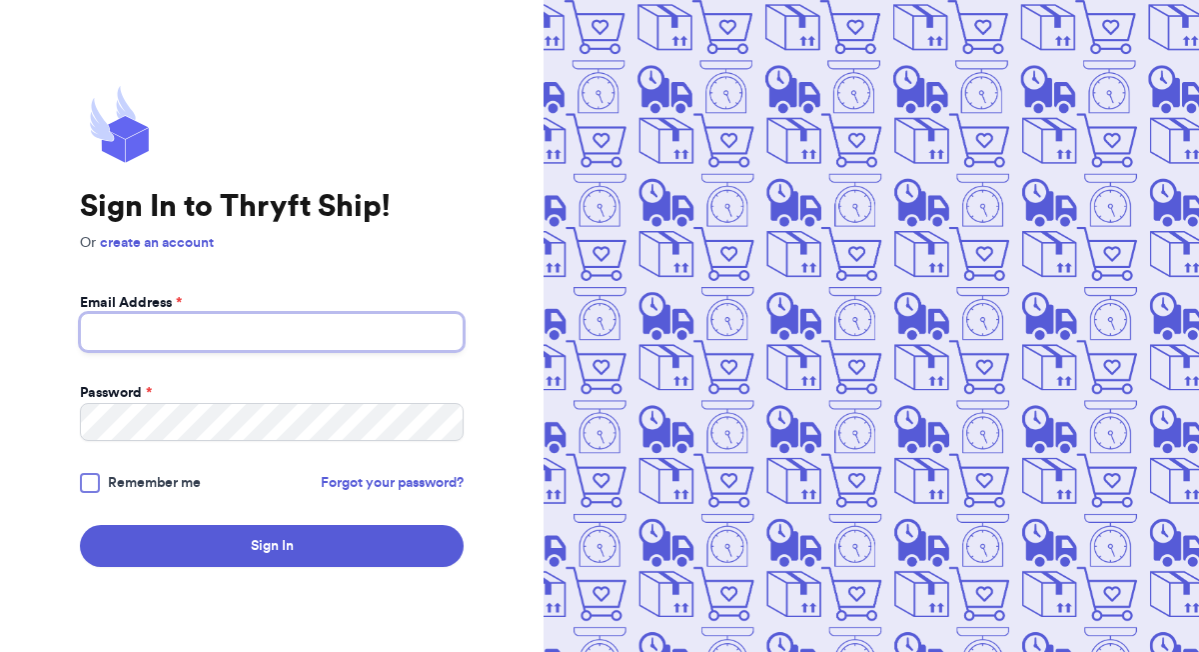
click at [312, 336] on input "Email Address *" at bounding box center [272, 332] width 384 height 38
type input "[EMAIL_ADDRESS][DOMAIN_NAME]"
click at [277, 583] on div "Sign In to Thryft Ship! Or create an account Email Address * [EMAIL_ADDRESS][DO…" at bounding box center [272, 326] width 544 height 652
click at [277, 568] on div "Sign In to Thryft Ship! Or create an account Email Address * [EMAIL_ADDRESS][DO…" at bounding box center [272, 326] width 544 height 652
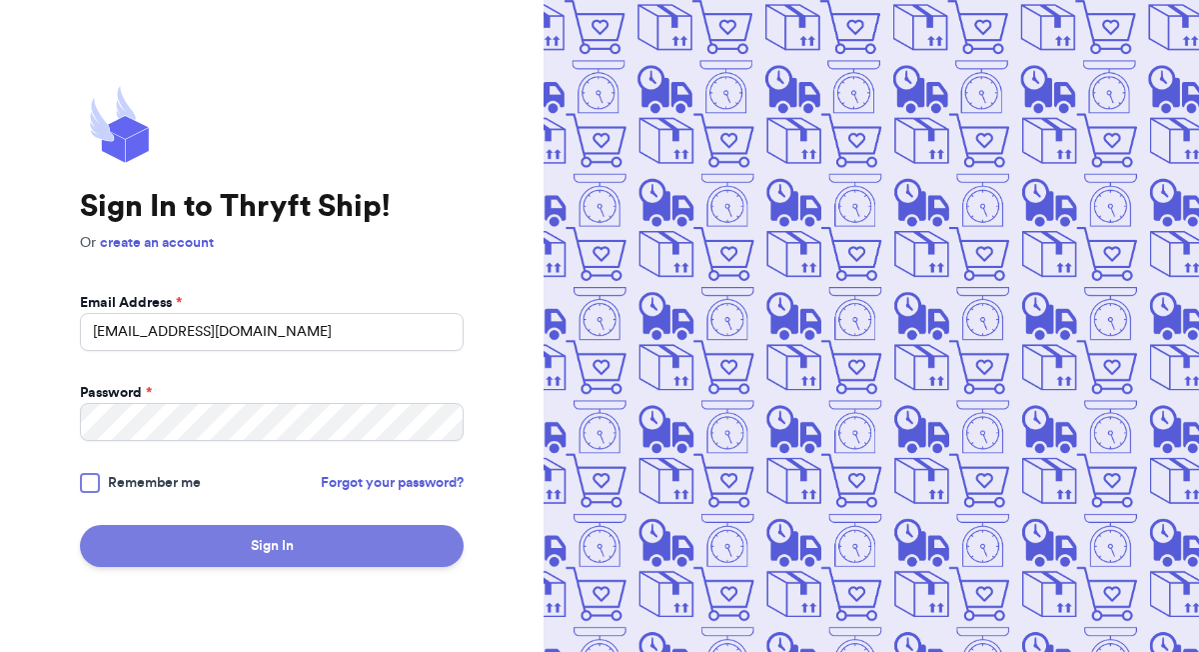
click at [280, 557] on button "Sign In" at bounding box center [272, 546] width 384 height 42
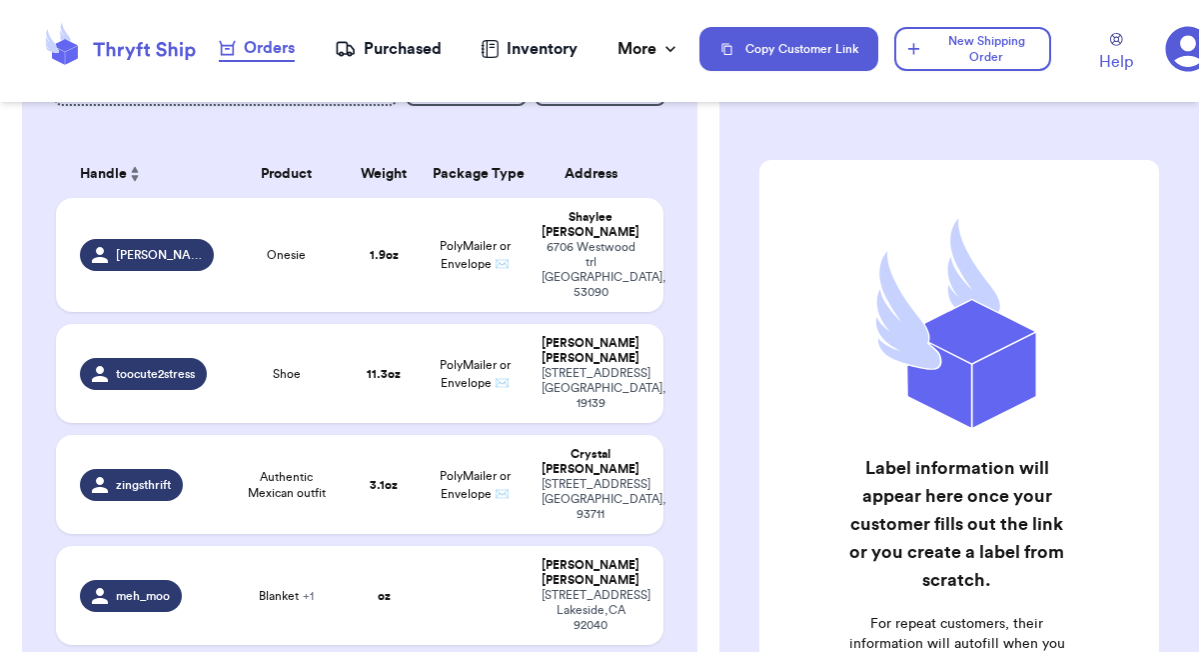
scroll to position [274, 0]
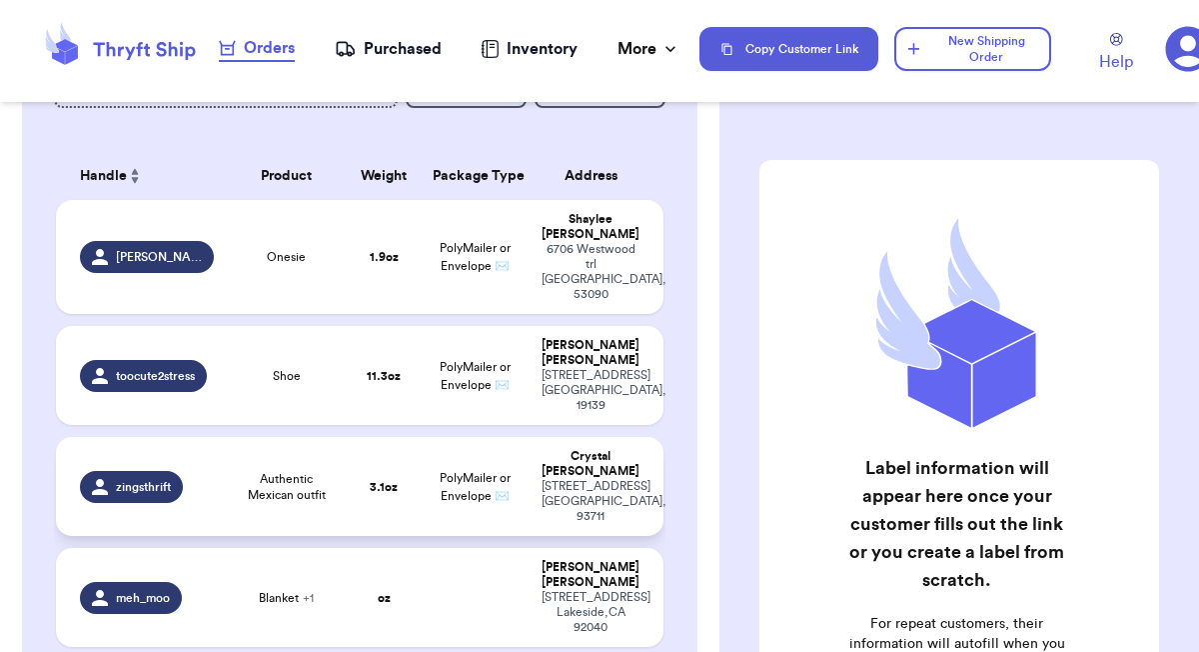
click at [328, 471] on span "Authentic Mexican outfit" at bounding box center [287, 487] width 98 height 32
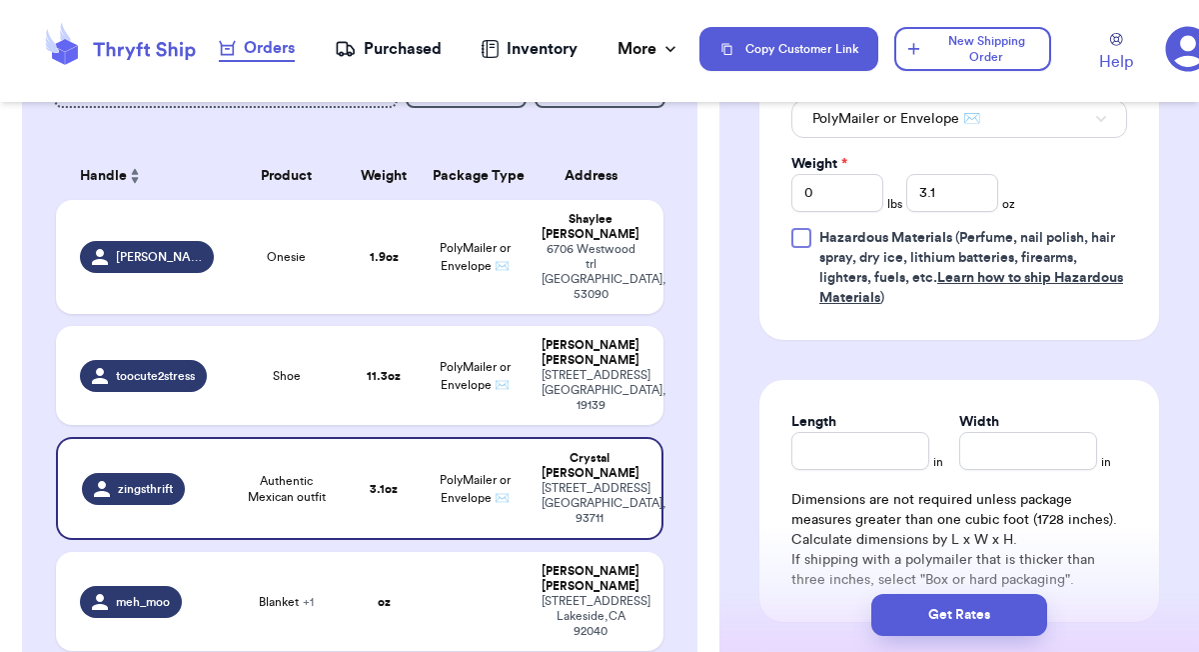
scroll to position [948, 0]
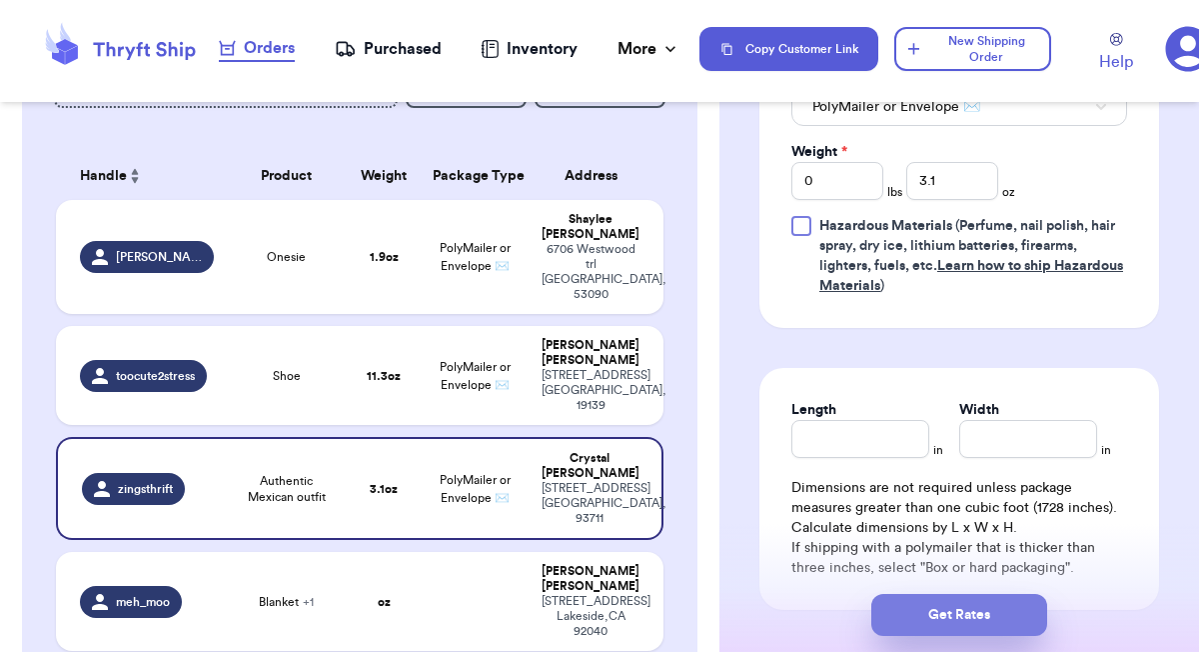
click at [970, 617] on button "Get Rates" at bounding box center [960, 615] width 176 height 42
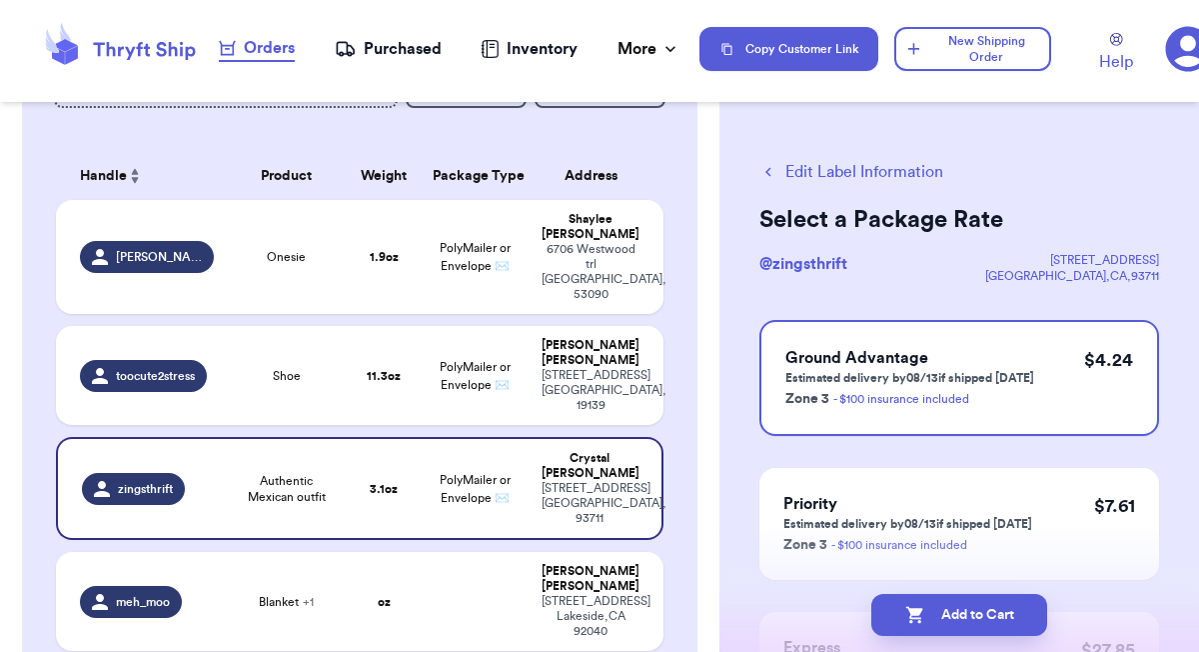
click at [970, 617] on button "Add to Cart" at bounding box center [960, 615] width 176 height 42
checkbox input "true"
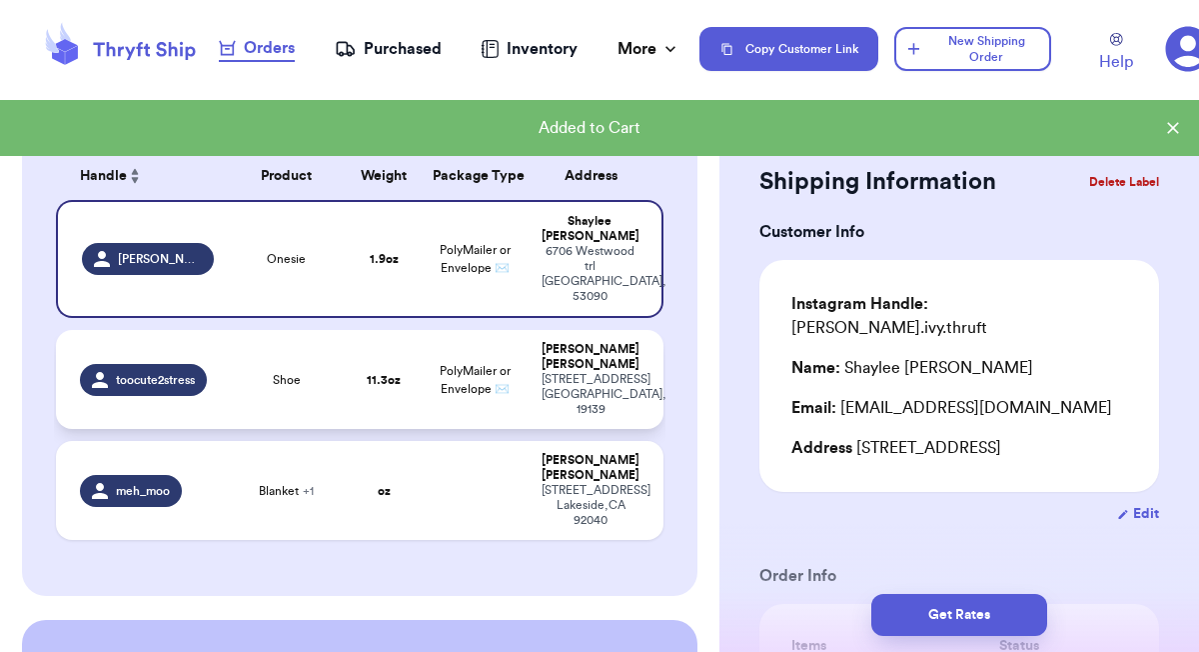
click at [342, 330] on td "Shoe" at bounding box center [287, 379] width 122 height 99
type input "Shoe"
type input "11.3"
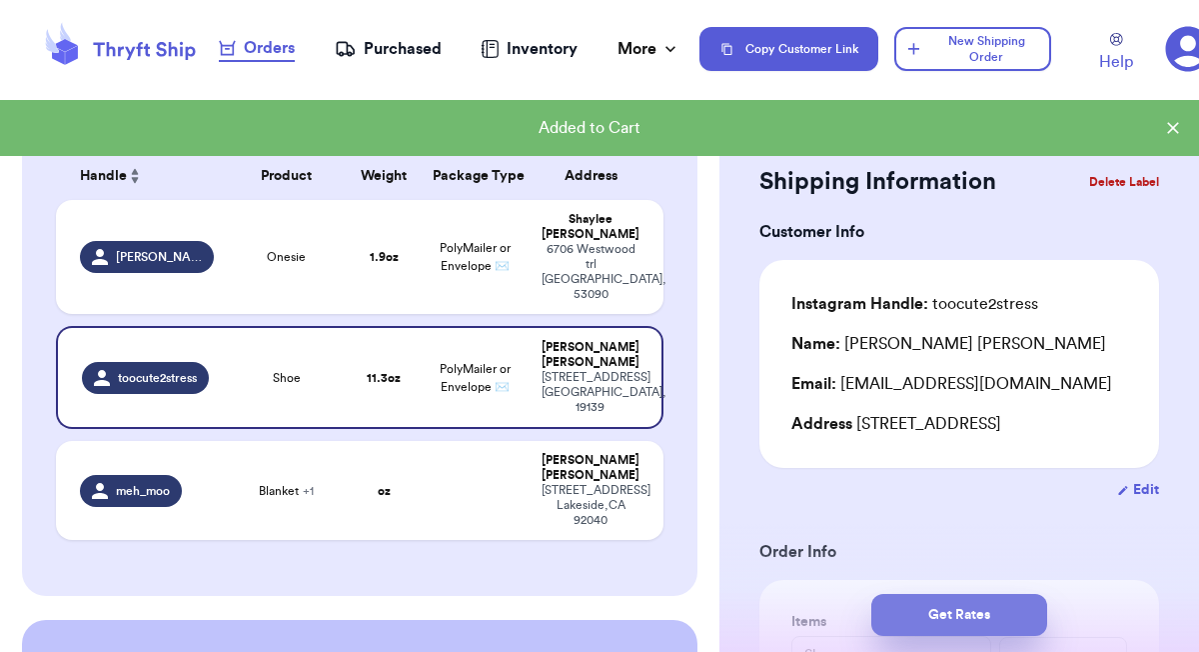
click at [935, 605] on button "Get Rates" at bounding box center [960, 615] width 176 height 42
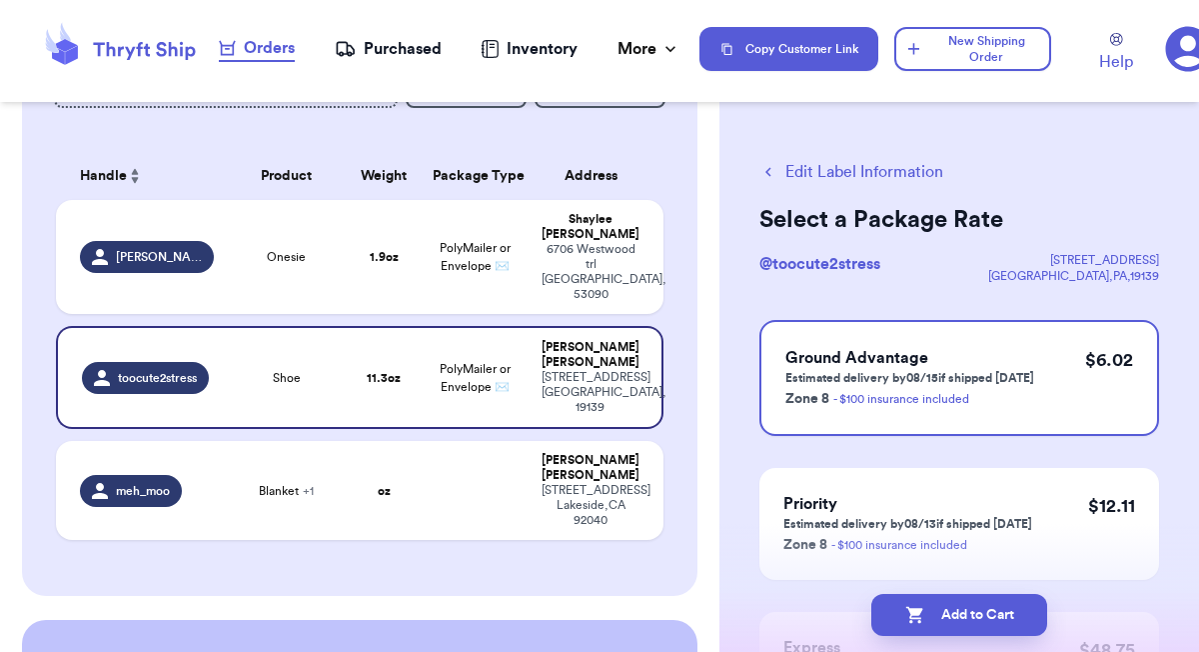
click at [935, 605] on button "Add to Cart" at bounding box center [960, 615] width 176 height 42
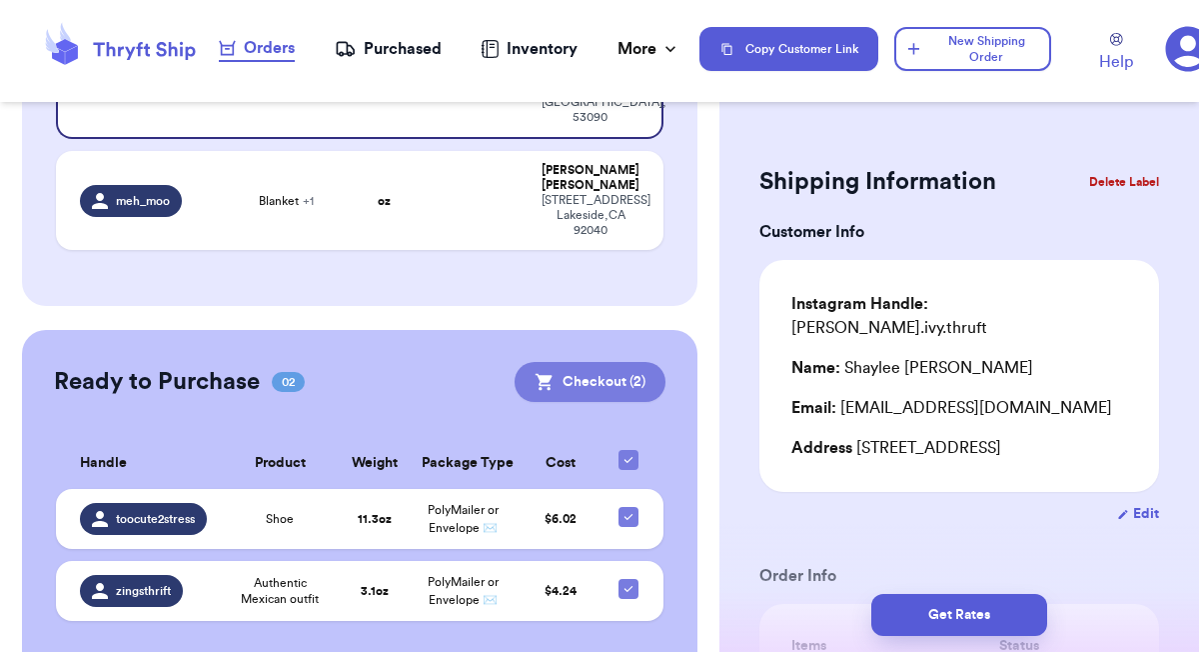
scroll to position [456, 0]
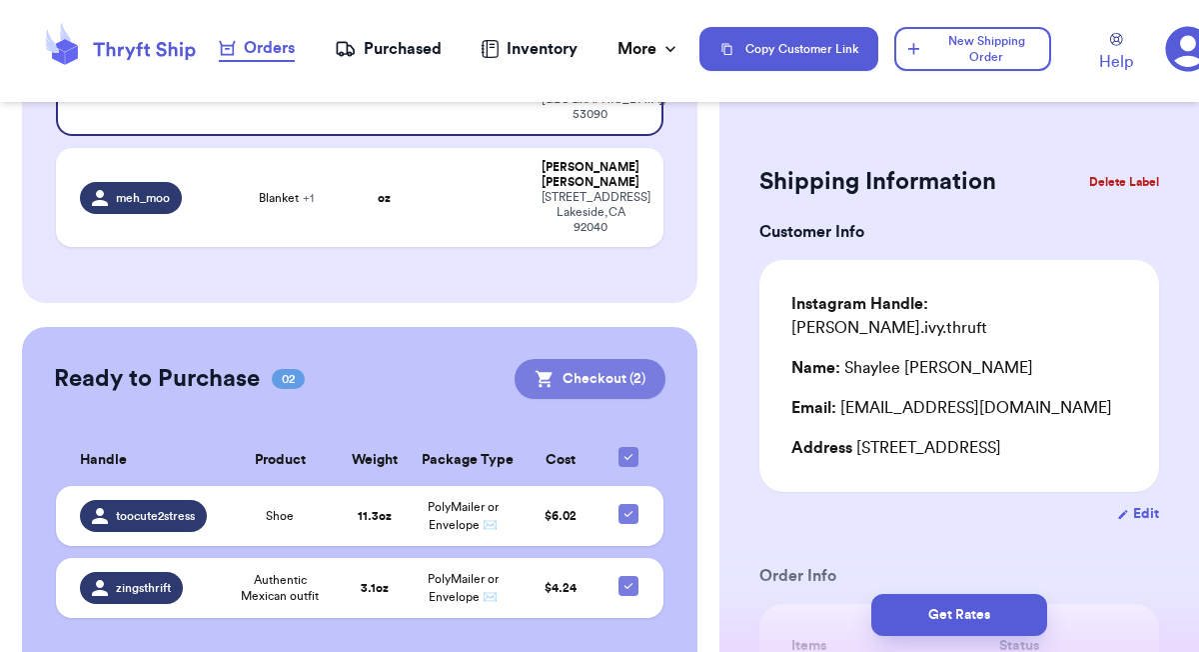
click at [593, 359] on button "Checkout ( 2 )" at bounding box center [590, 379] width 151 height 40
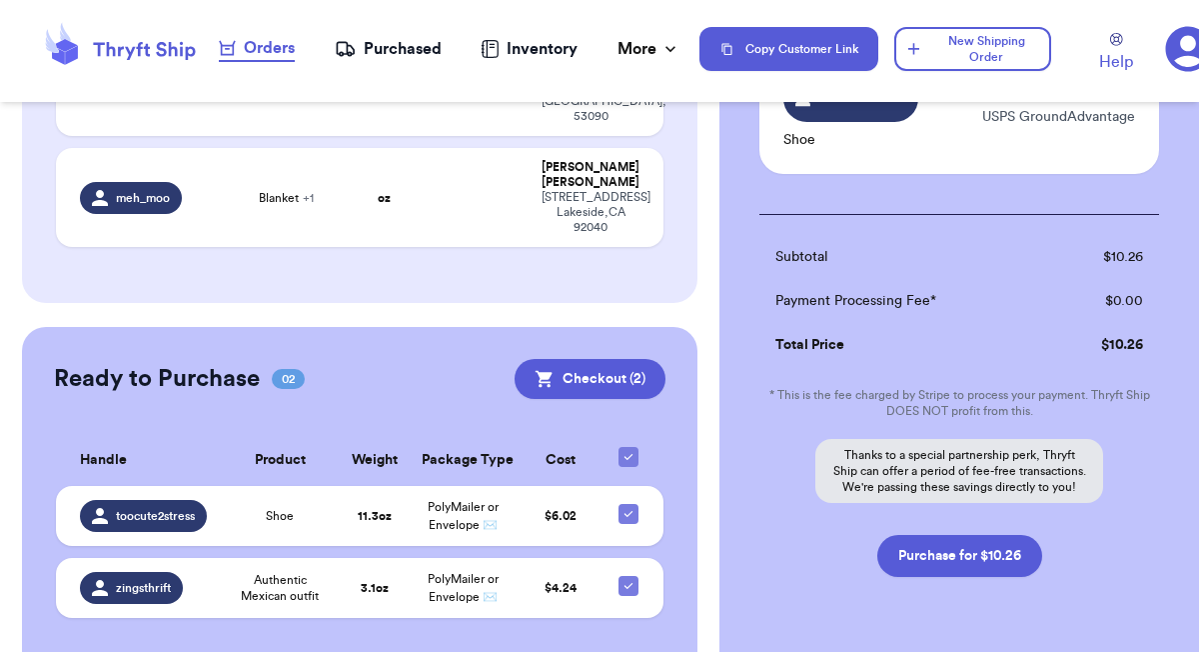
scroll to position [337, 0]
click at [932, 553] on button "Purchase for $10.26" at bounding box center [960, 555] width 165 height 42
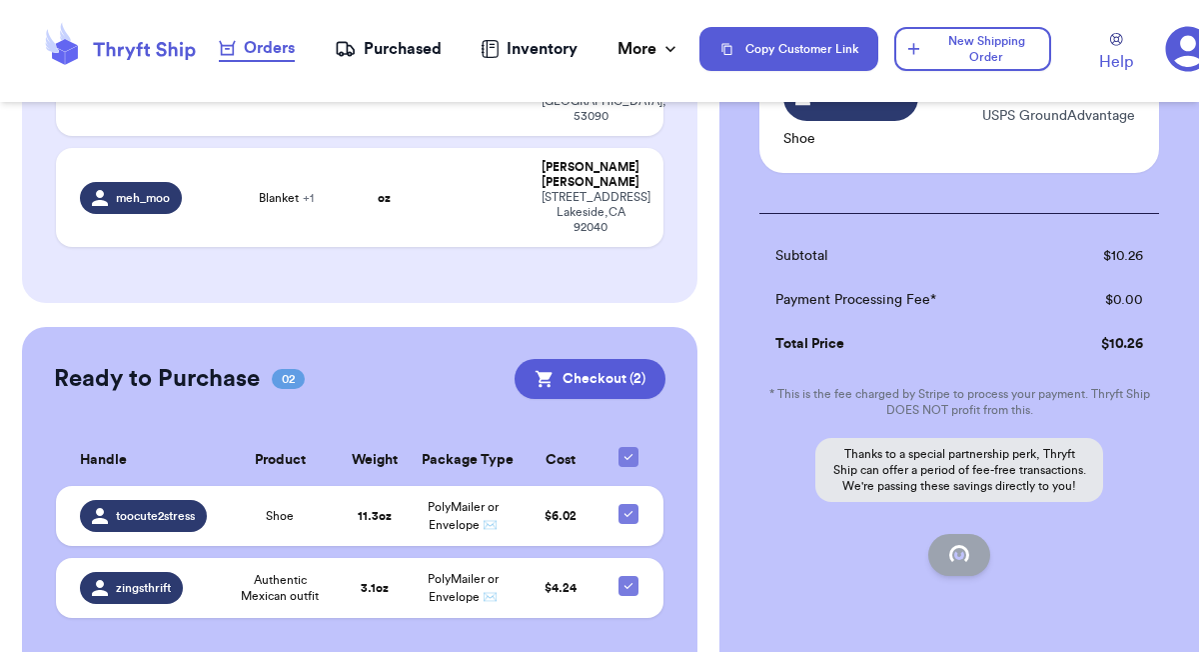
checkbox input "false"
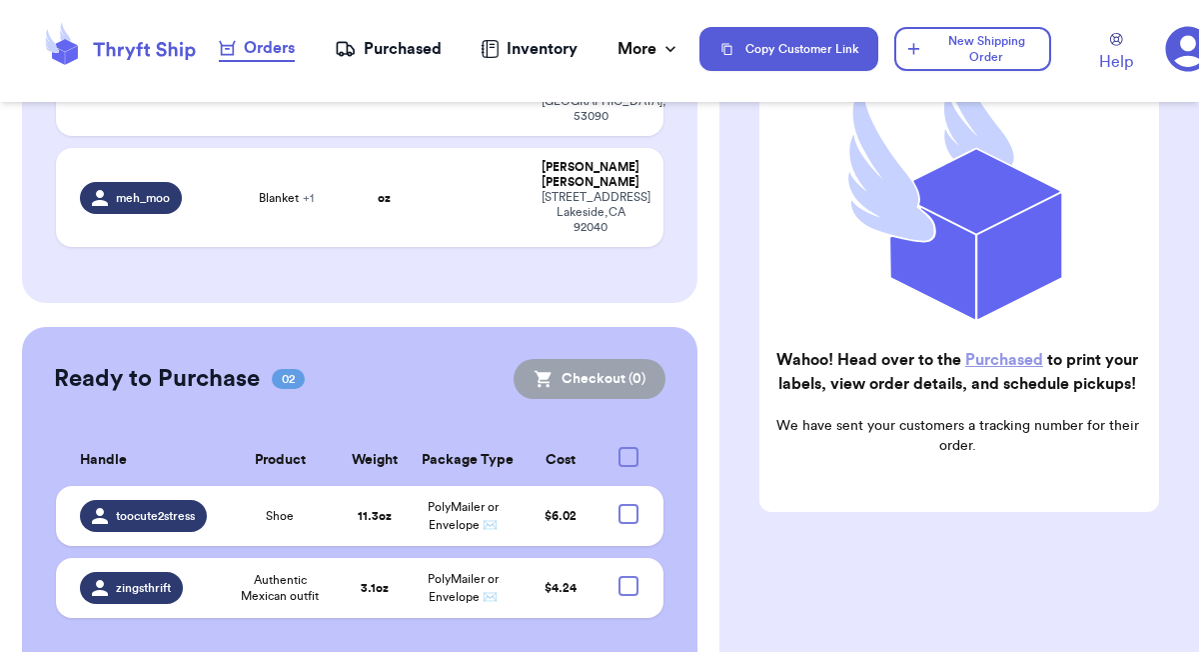
checkbox input "true"
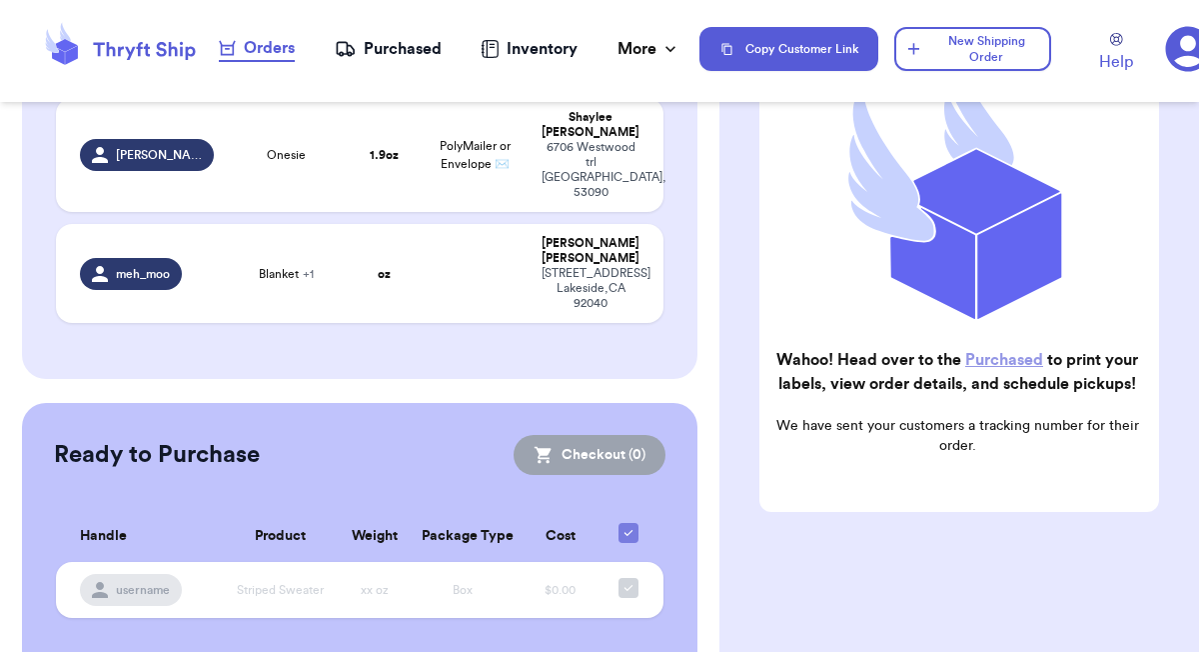
click at [408, 54] on div "Purchased" at bounding box center [388, 49] width 107 height 24
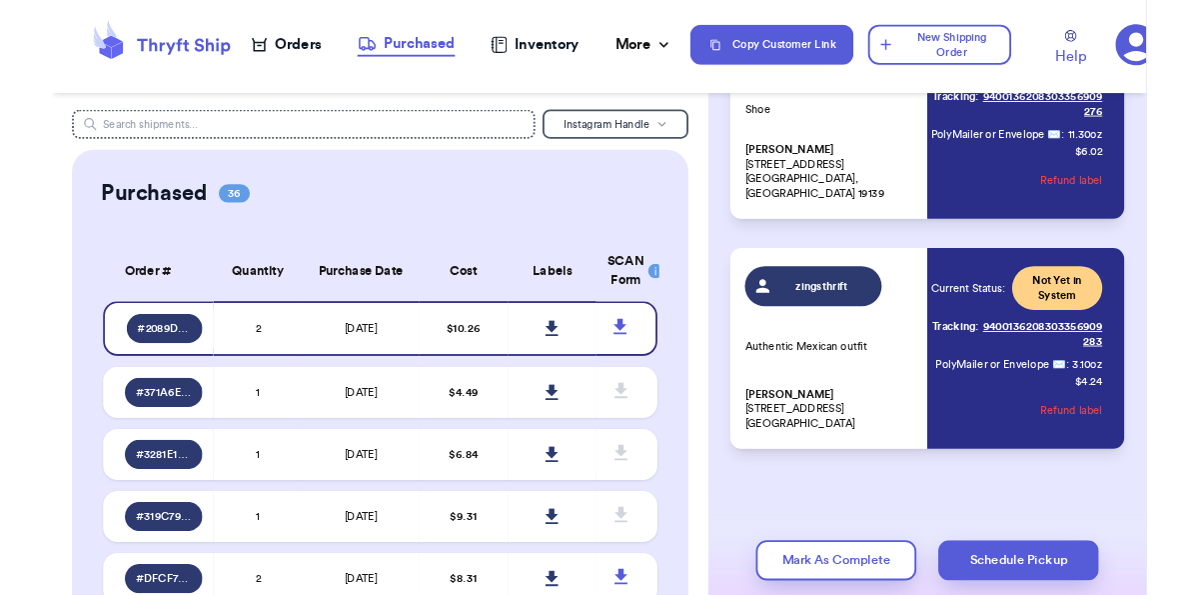
scroll to position [248, 0]
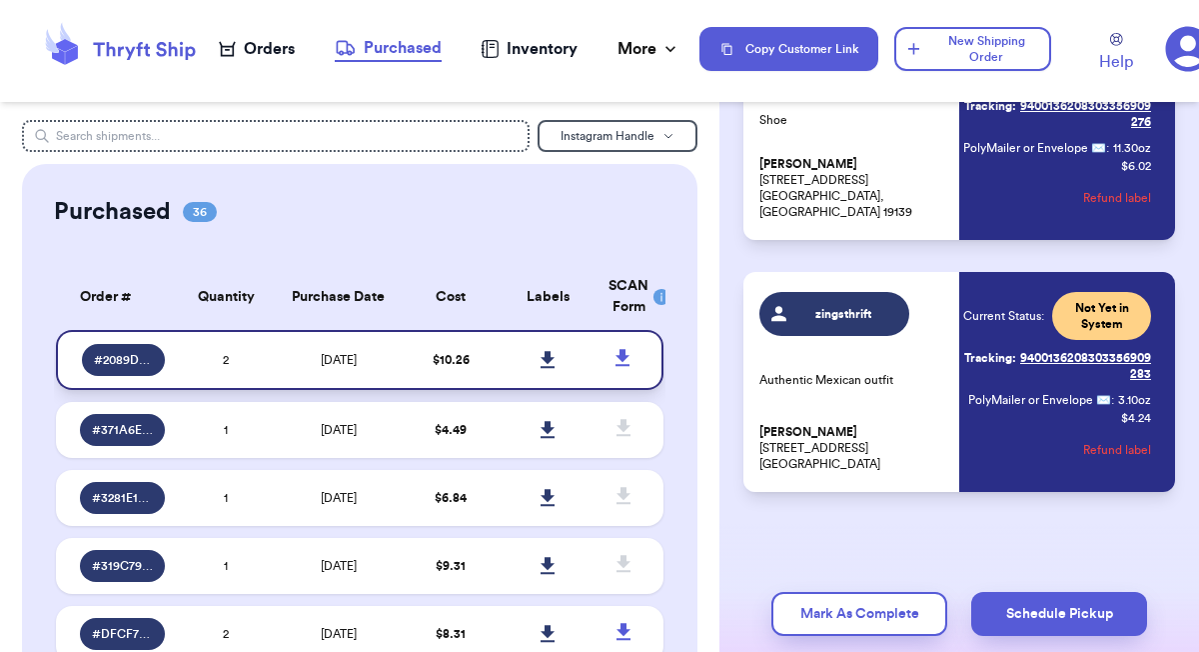
click at [549, 357] on icon at bounding box center [548, 359] width 14 height 17
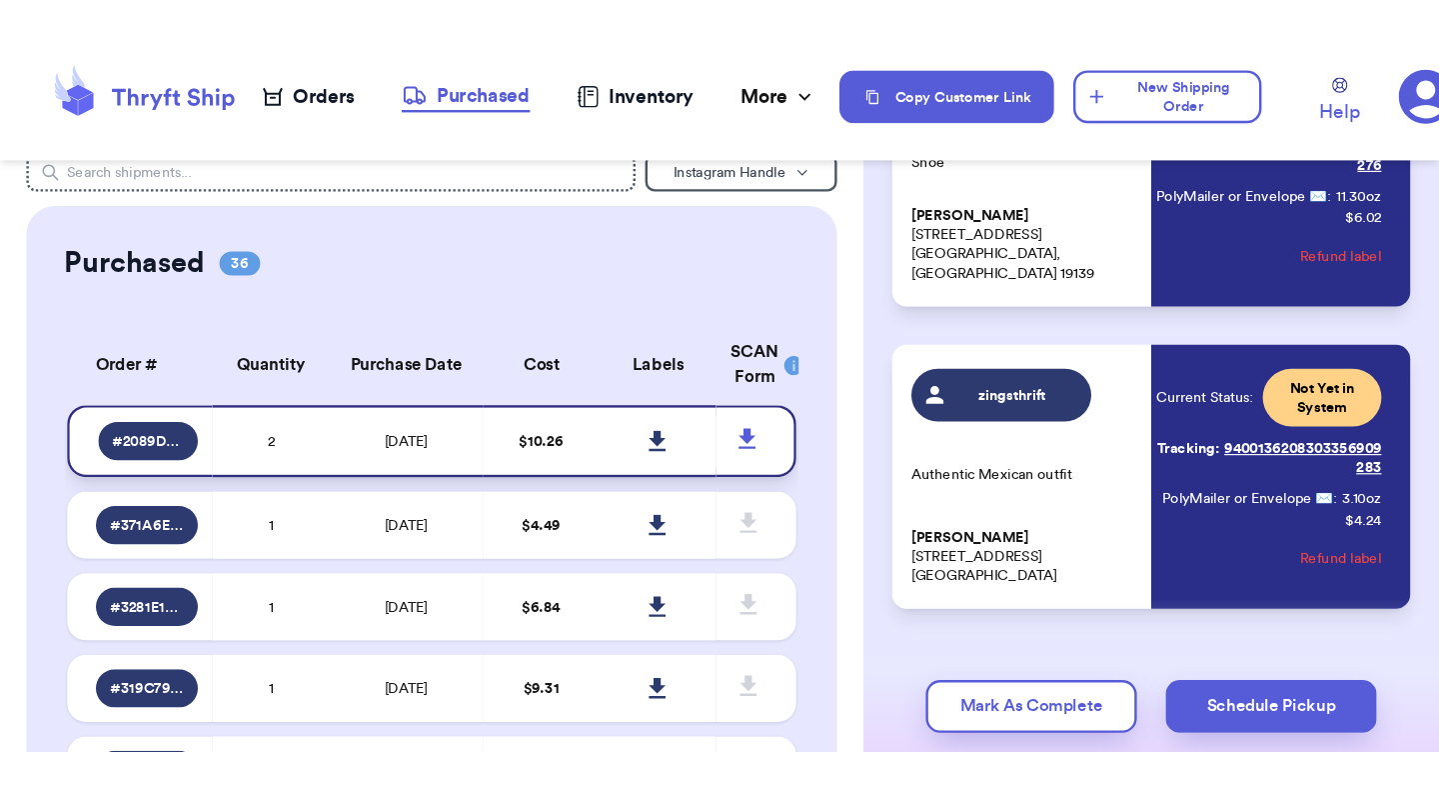
scroll to position [25, 0]
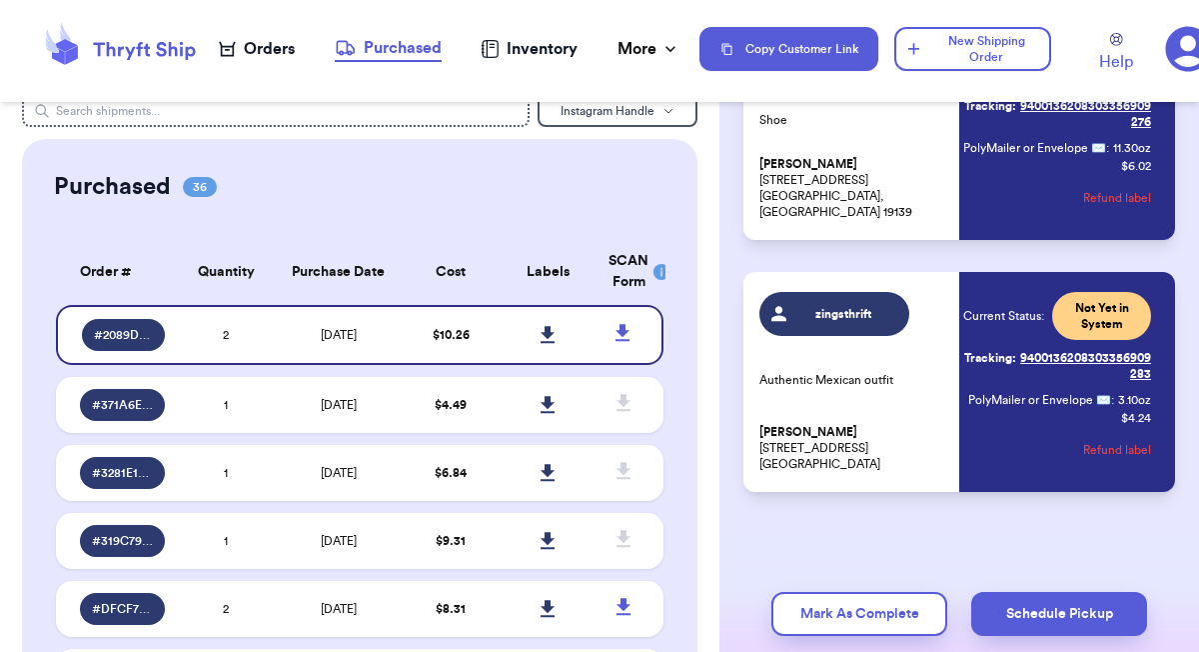
click at [610, 46] on nav "Orders Purchased Inventory More Stats Completed Orders Payments Payouts" at bounding box center [450, 49] width 500 height 66
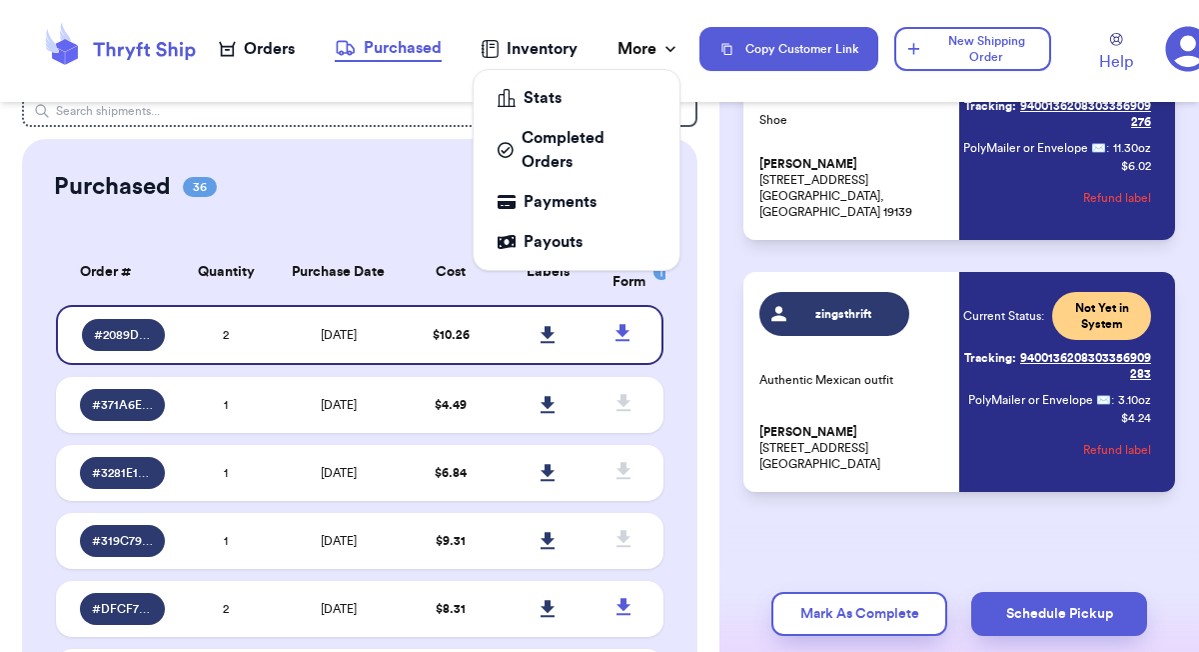
click at [633, 53] on div "More" at bounding box center [649, 49] width 63 height 24
click at [578, 208] on div "Payments" at bounding box center [577, 202] width 158 height 24
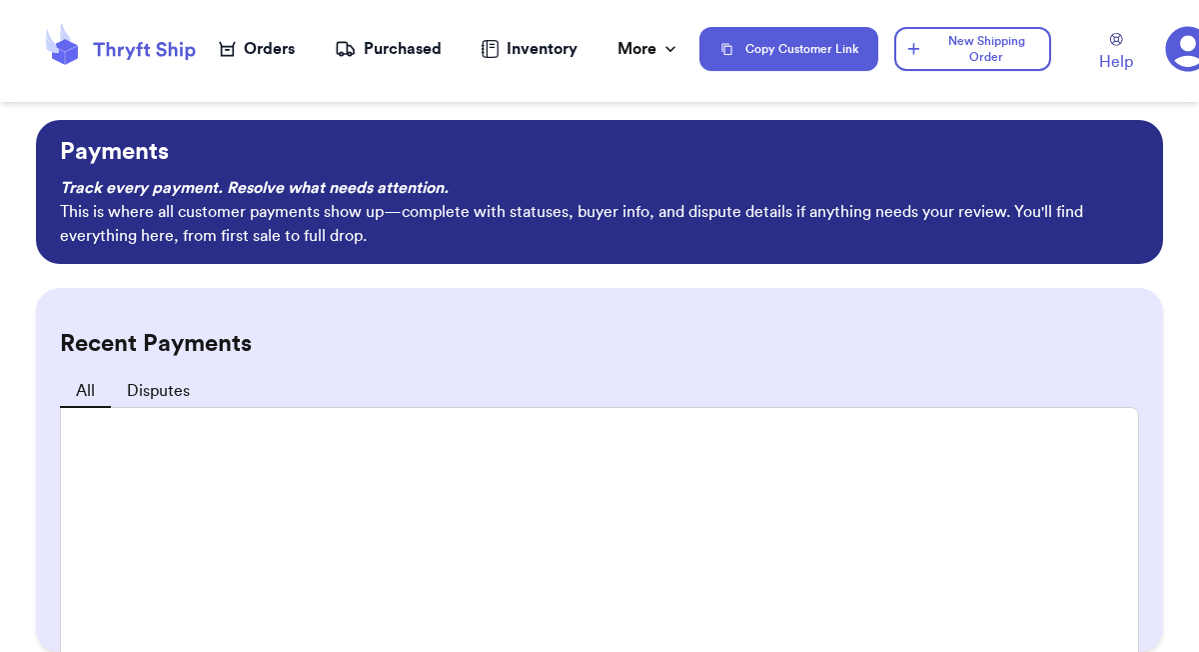
click at [351, 39] on icon at bounding box center [345, 49] width 21 height 20
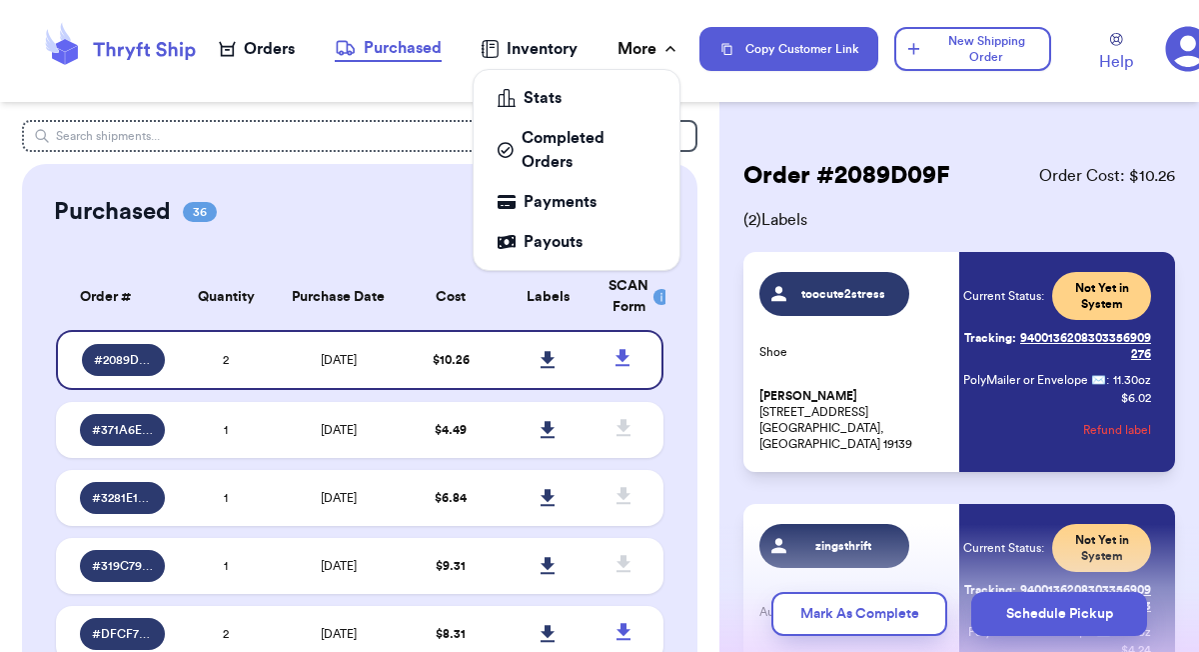
click at [656, 55] on div "More" at bounding box center [649, 49] width 63 height 24
click at [594, 201] on div "Payments" at bounding box center [577, 202] width 158 height 24
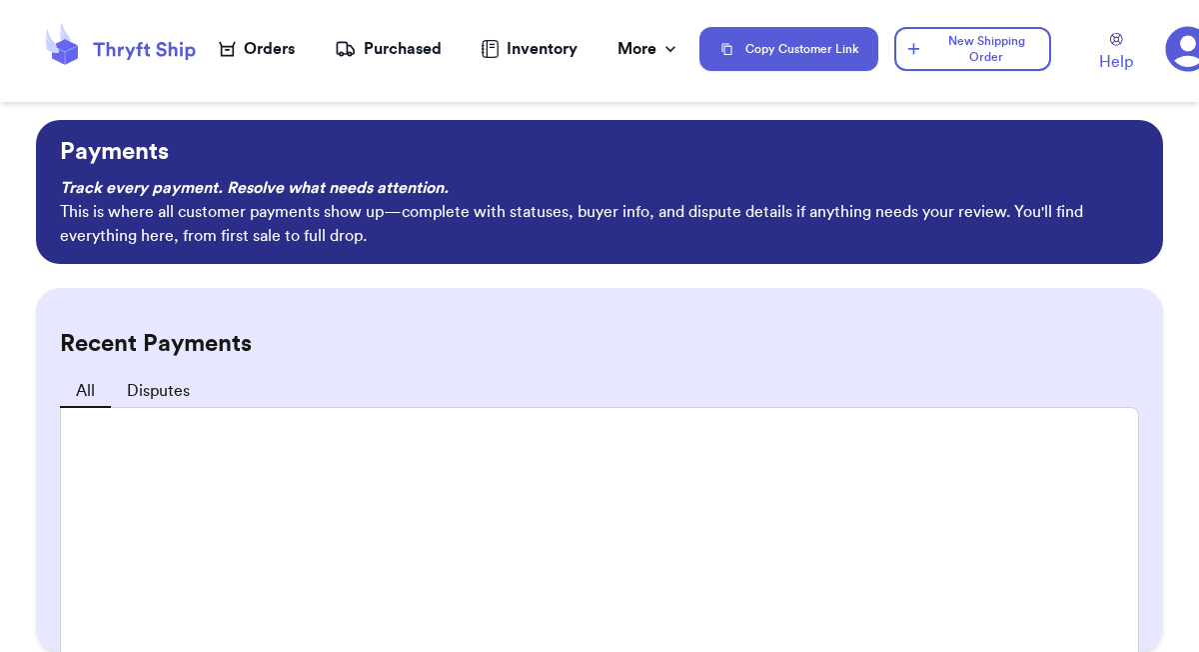
click at [591, 346] on h2 "Recent Payments" at bounding box center [599, 344] width 1079 height 32
click at [1184, 59] on icon at bounding box center [1188, 49] width 46 height 46
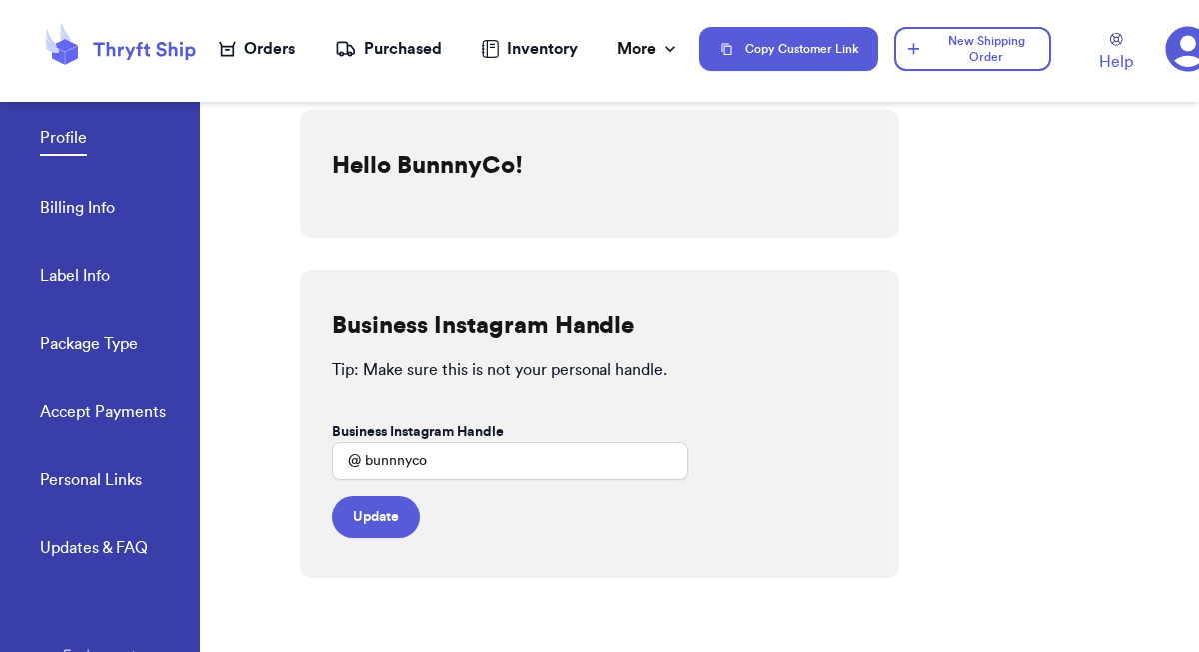
click at [95, 408] on link "Accept Payments" at bounding box center [103, 414] width 126 height 28
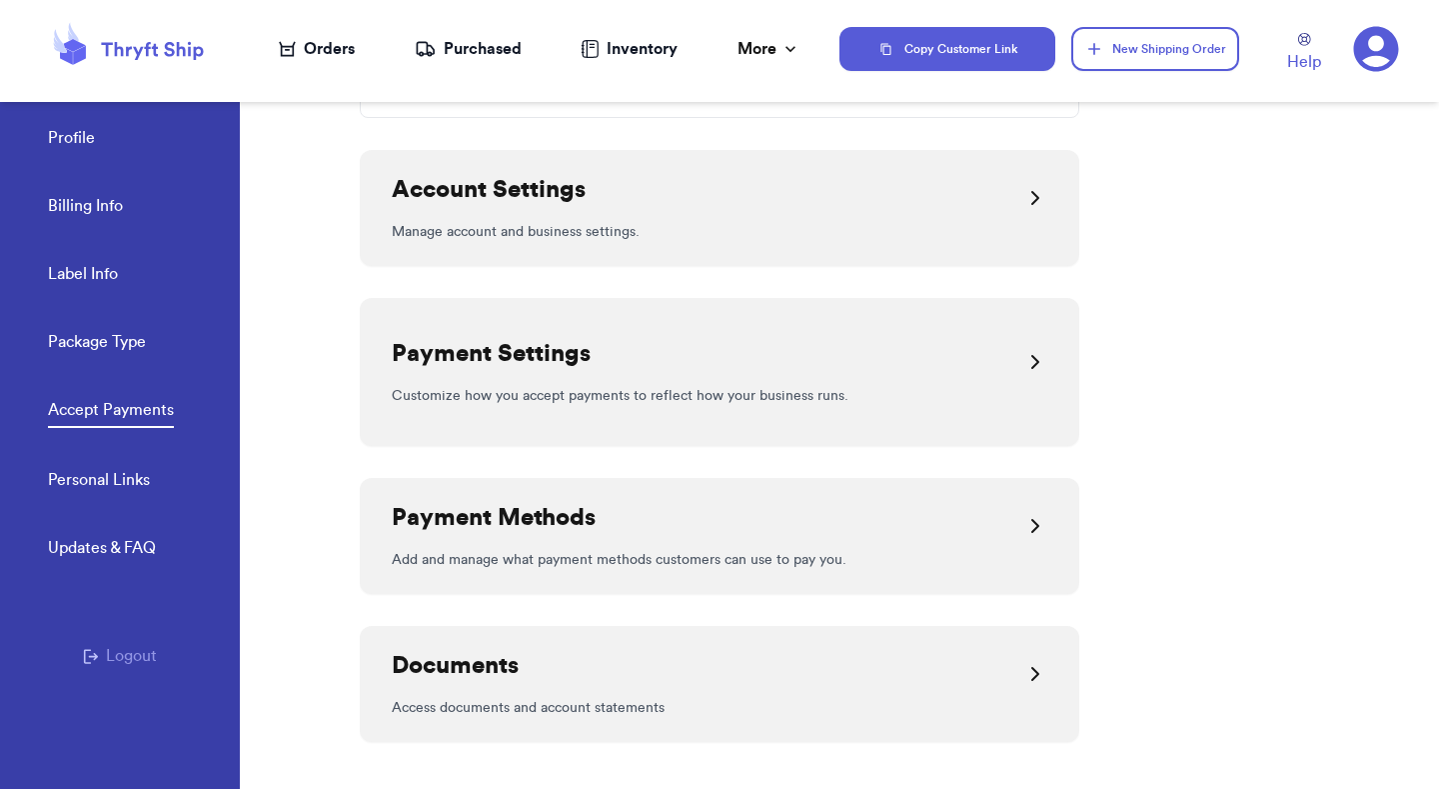
scroll to position [511, 0]
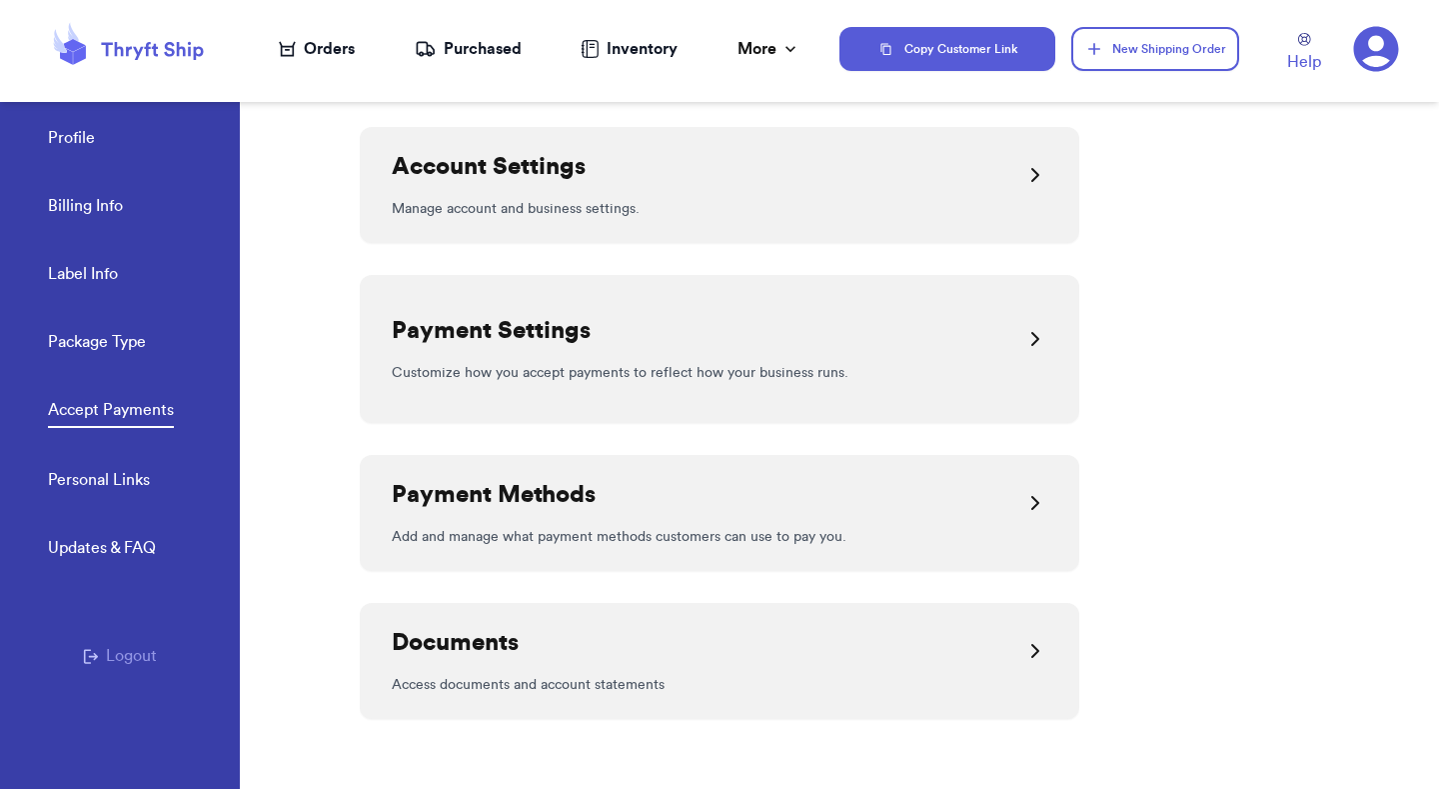
click at [881, 372] on p "Customize how you accept payments to reflect how your business runs." at bounding box center [720, 373] width 656 height 20
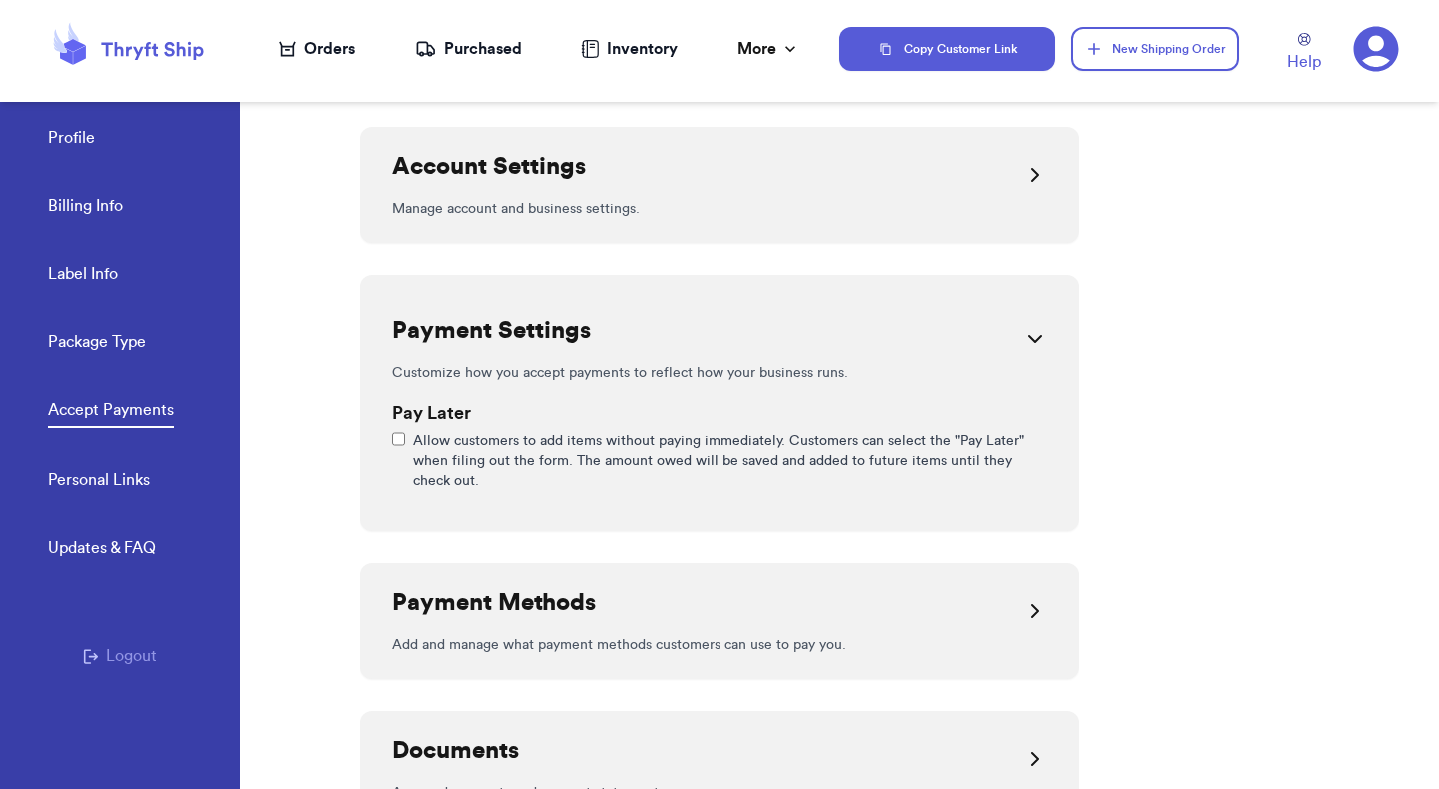
scroll to position [621, 0]
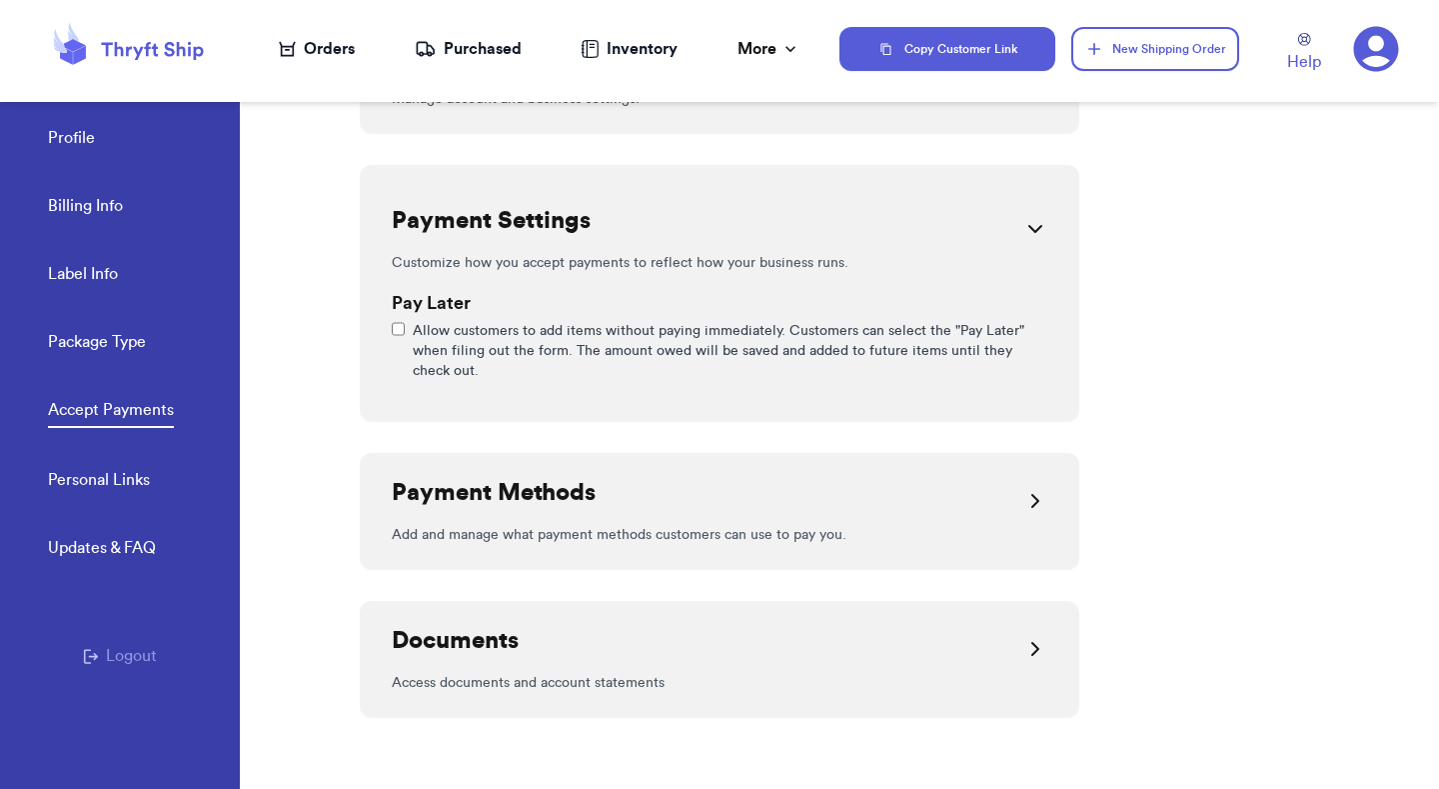
click at [891, 500] on div "Payment Methods" at bounding box center [720, 501] width 656 height 48
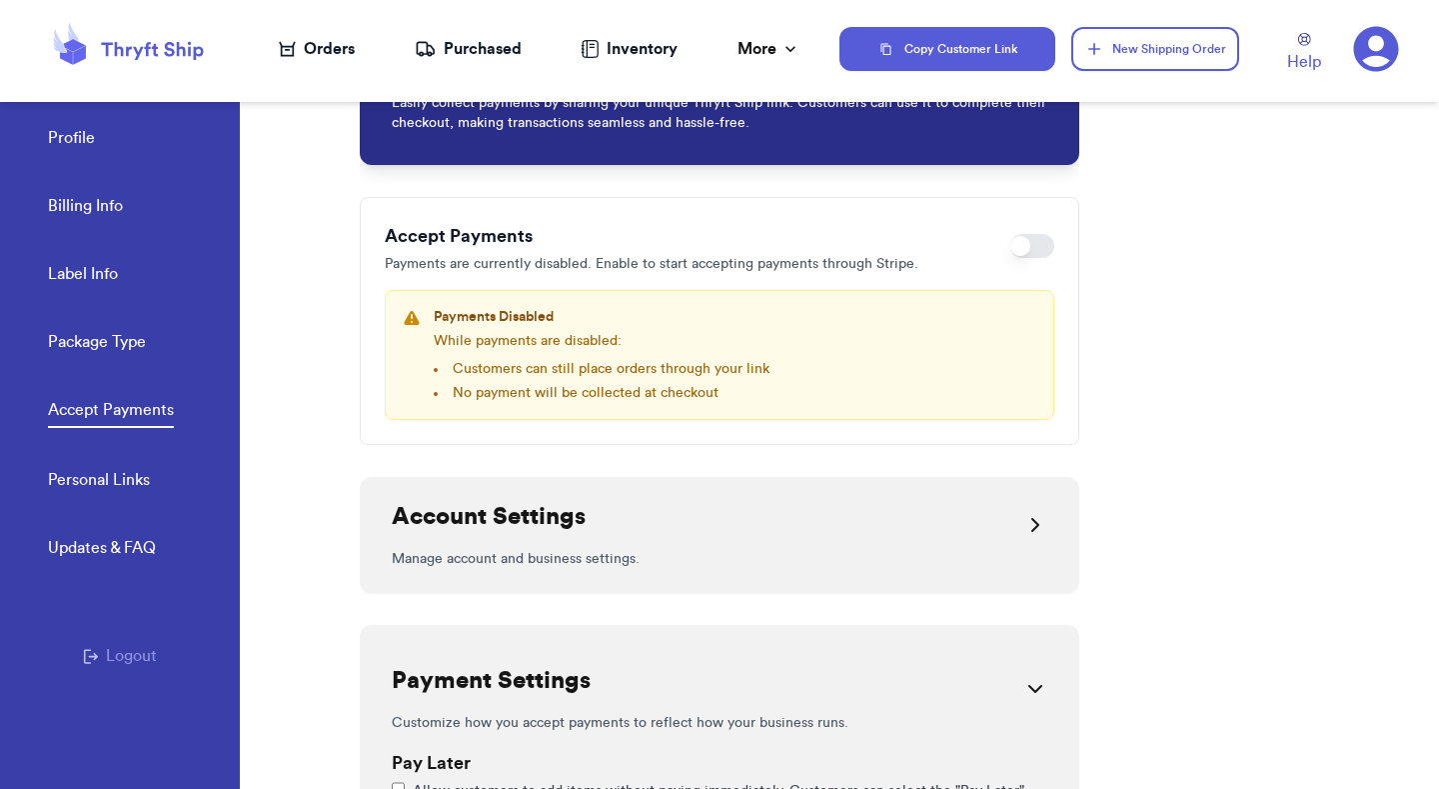
scroll to position [119, 0]
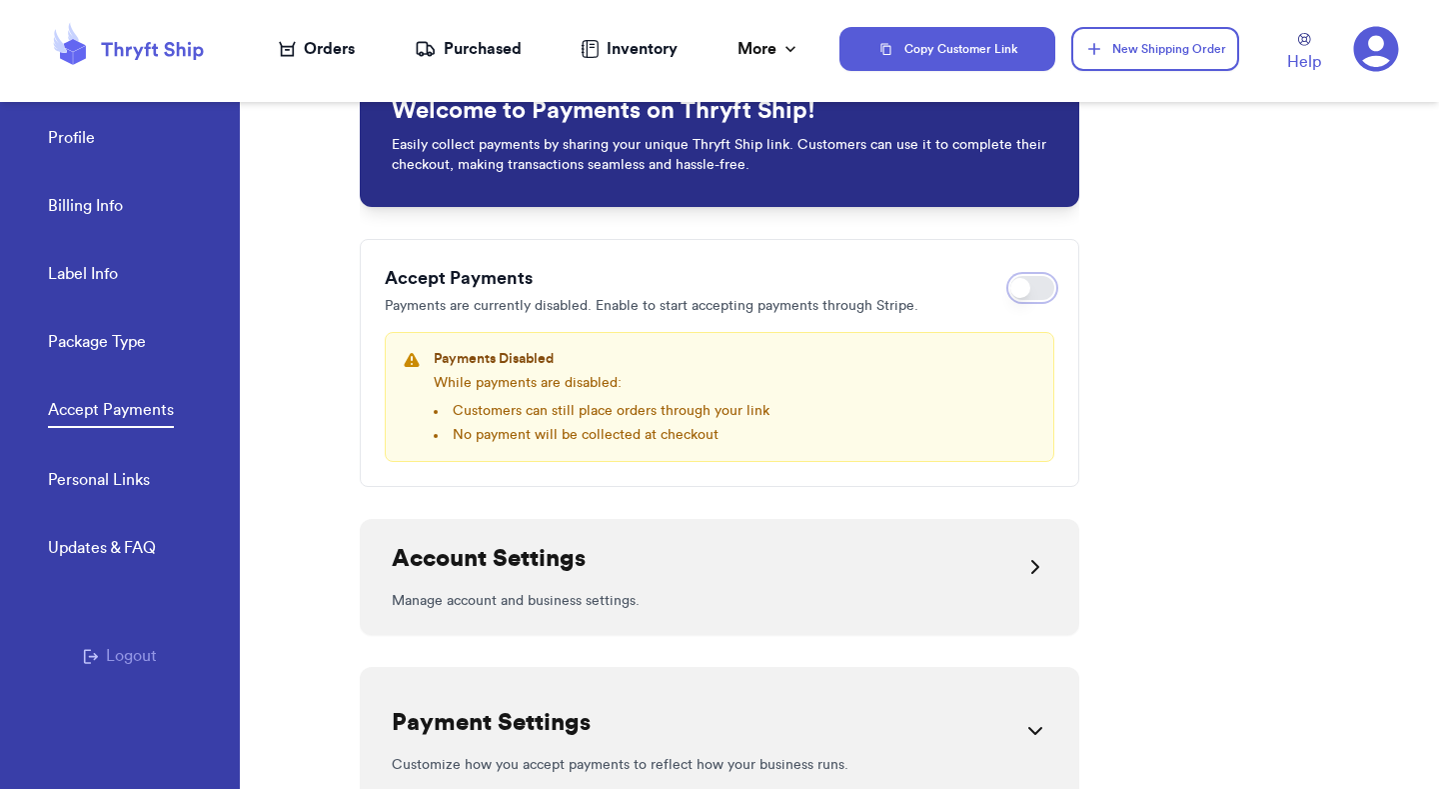
click at [1023, 285] on span at bounding box center [1021, 288] width 20 height 20
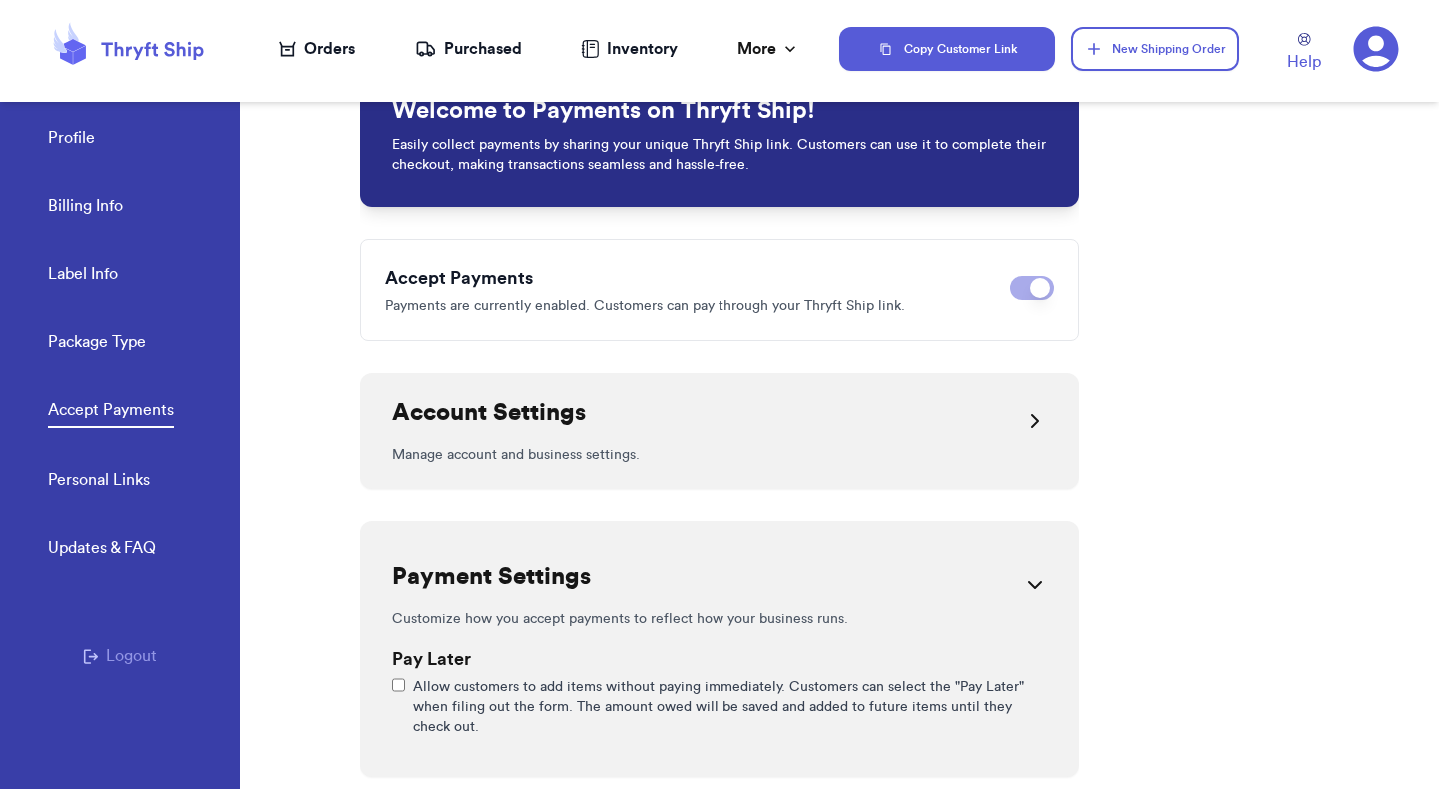
click at [939, 467] on div "Account Settings Manage account and business settings." at bounding box center [720, 431] width 720 height 116
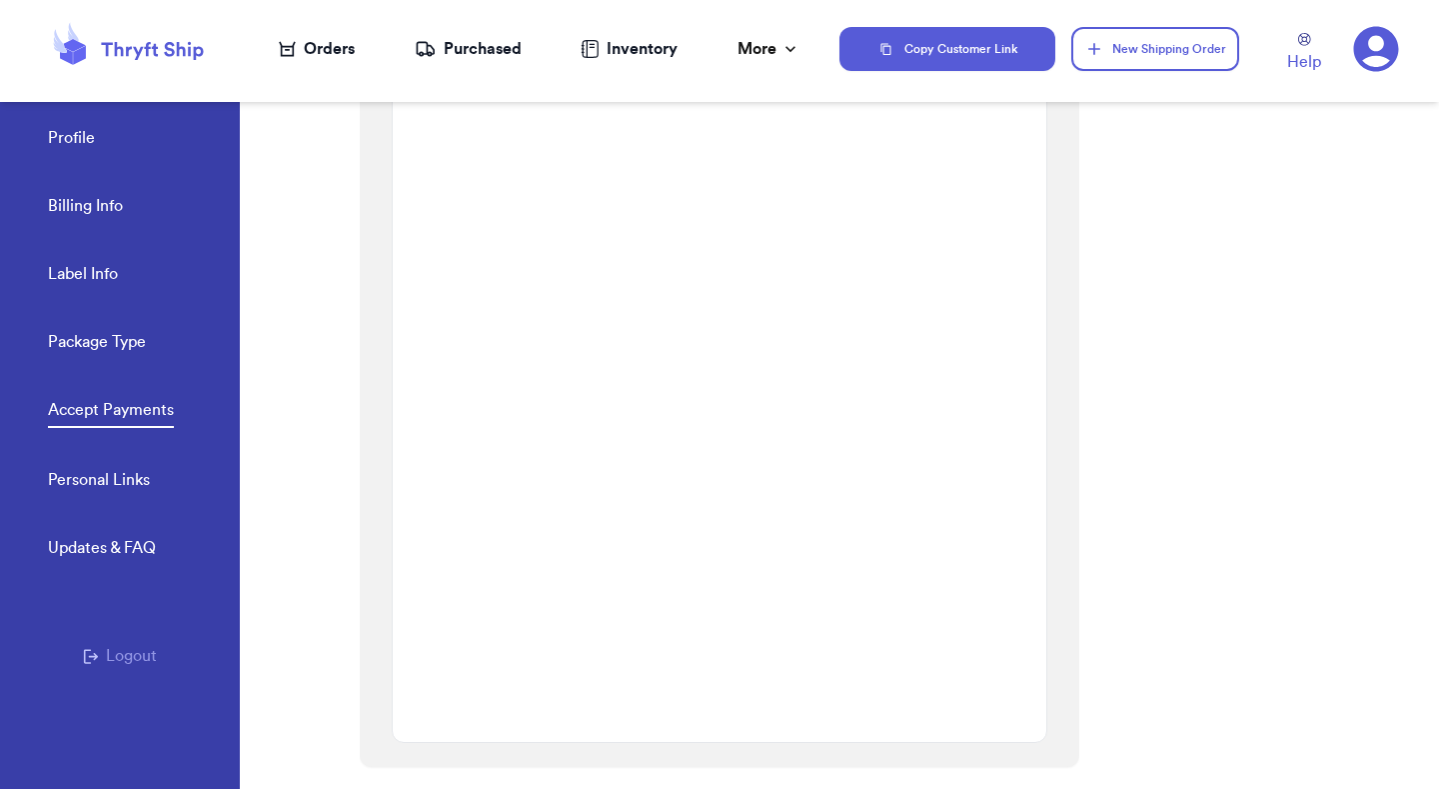
scroll to position [1926, 0]
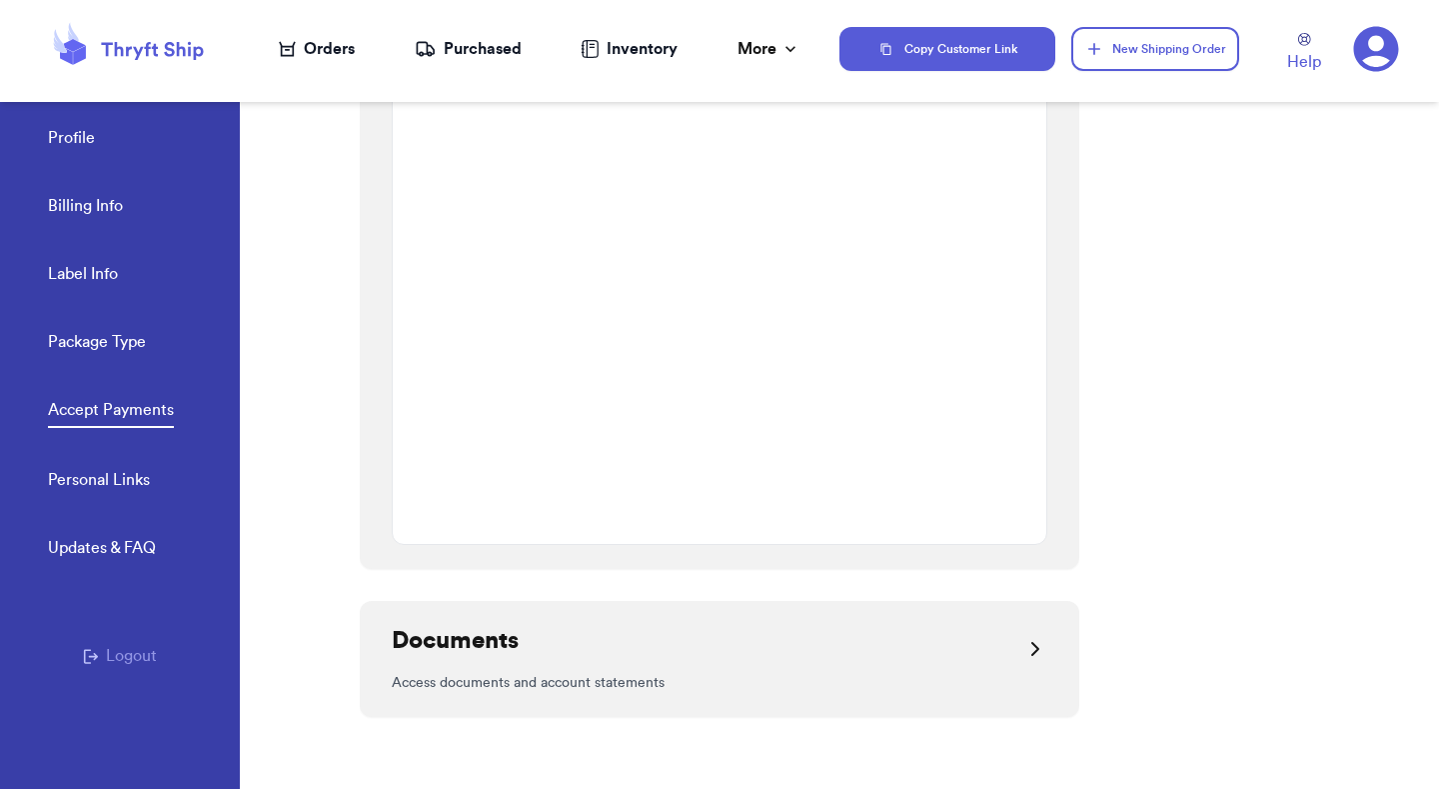
click at [995, 651] on p "Access documents and account statements" at bounding box center [720, 683] width 656 height 20
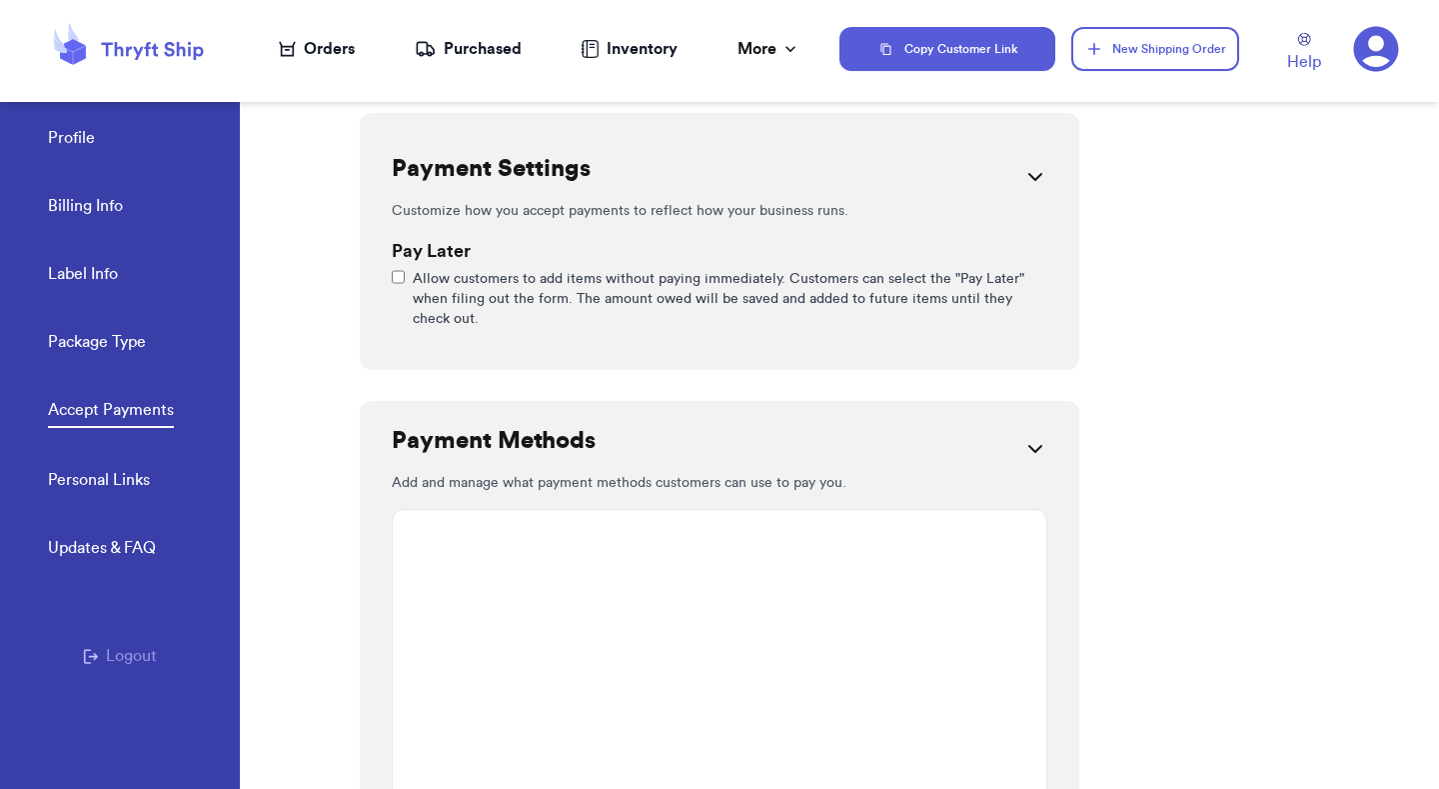
scroll to position [0, 0]
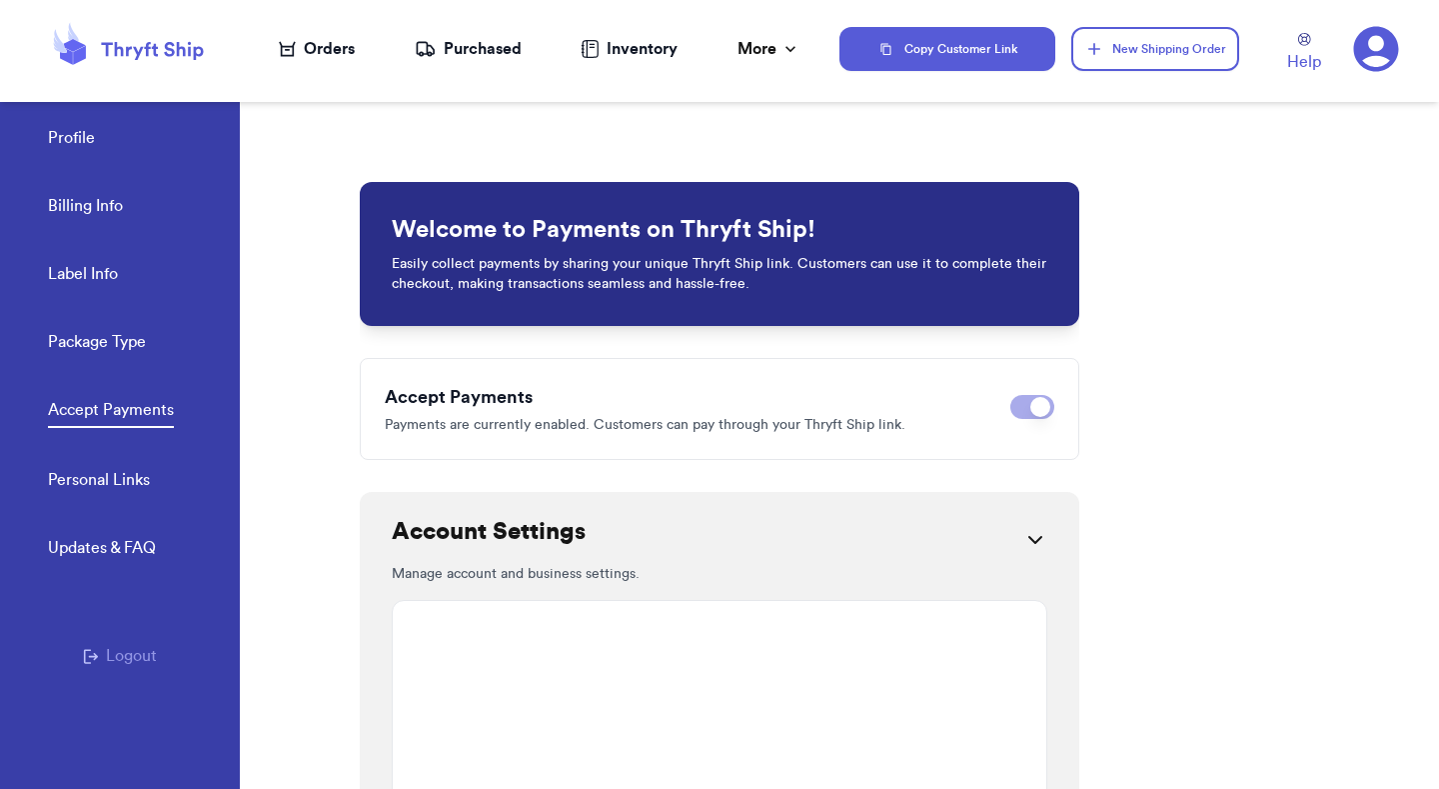
click at [135, 415] on link "Accept Payments" at bounding box center [111, 413] width 126 height 30
click at [1038, 405] on span at bounding box center [1041, 407] width 20 height 20
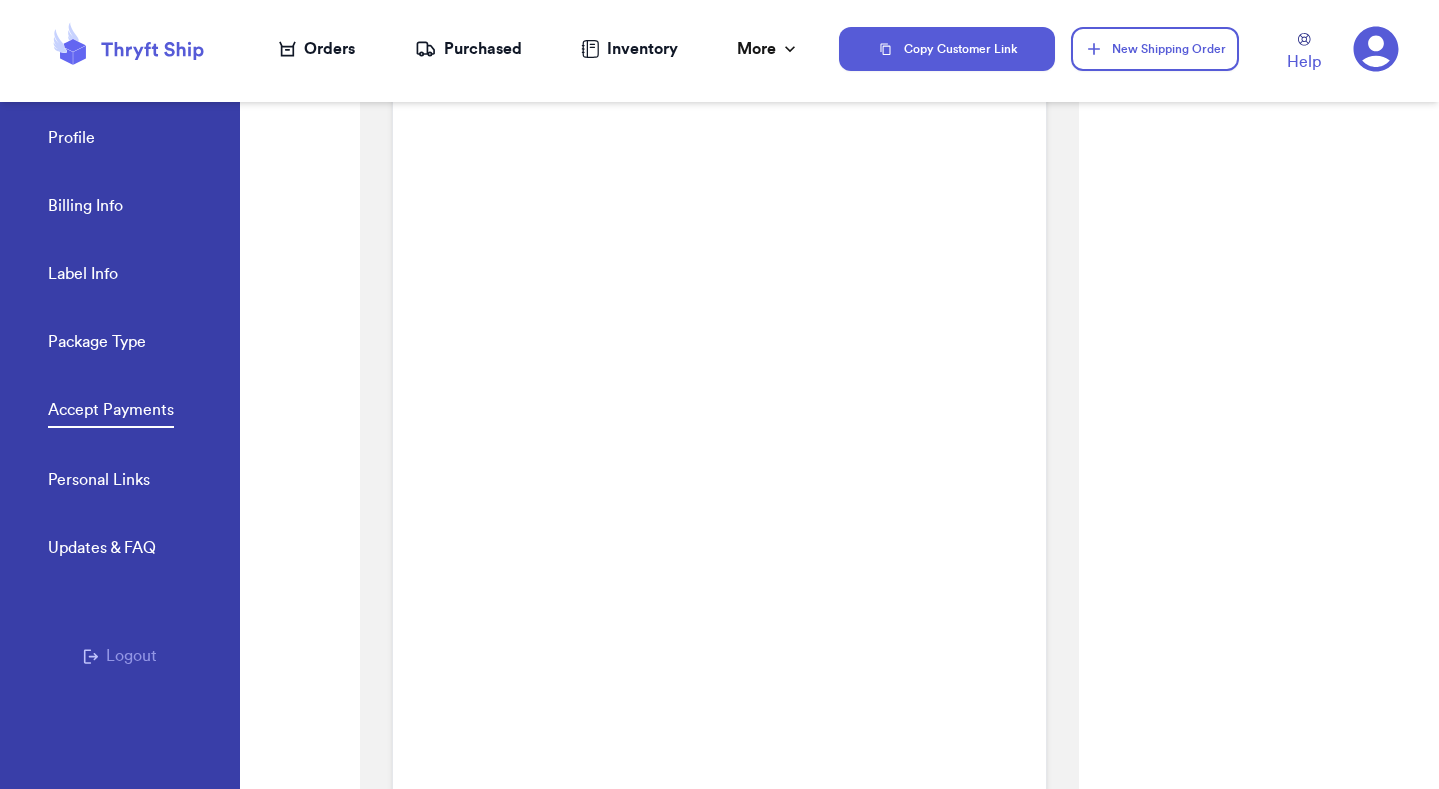
scroll to position [1035, 0]
click at [295, 51] on icon at bounding box center [287, 49] width 17 height 16
